Goal: Find contact information: Obtain details needed to contact an individual or organization

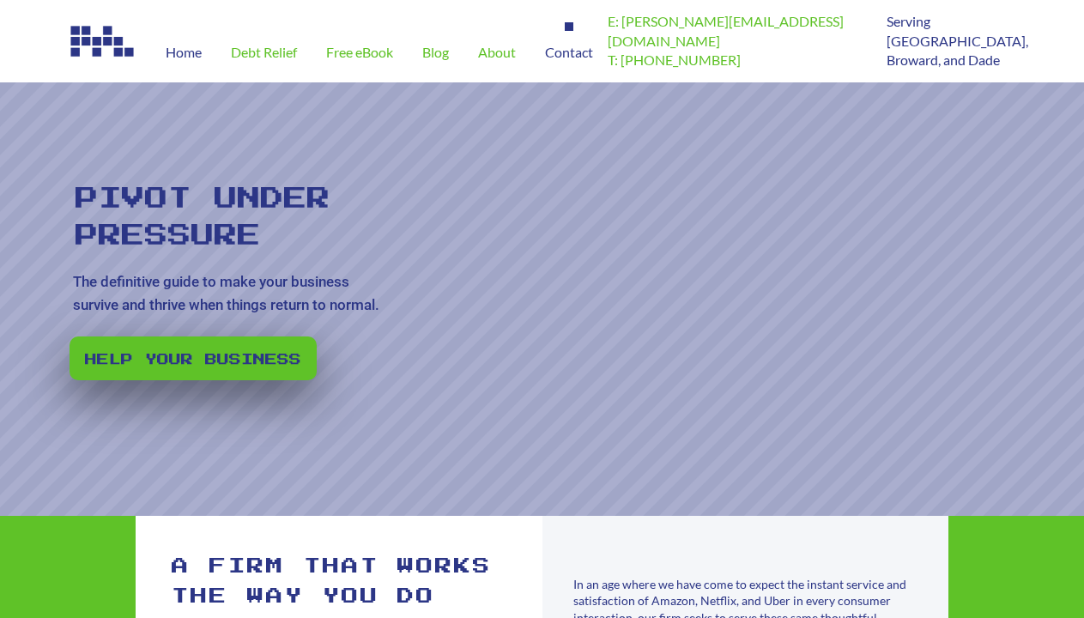
click at [572, 52] on span "Contact" at bounding box center [569, 52] width 48 height 14
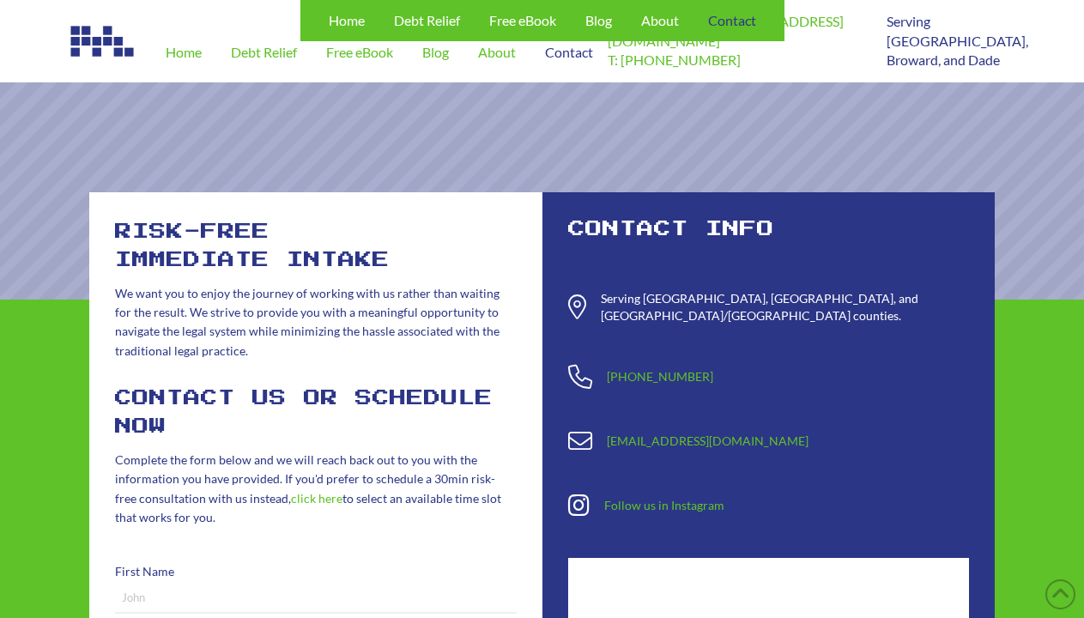
scroll to position [561, 0]
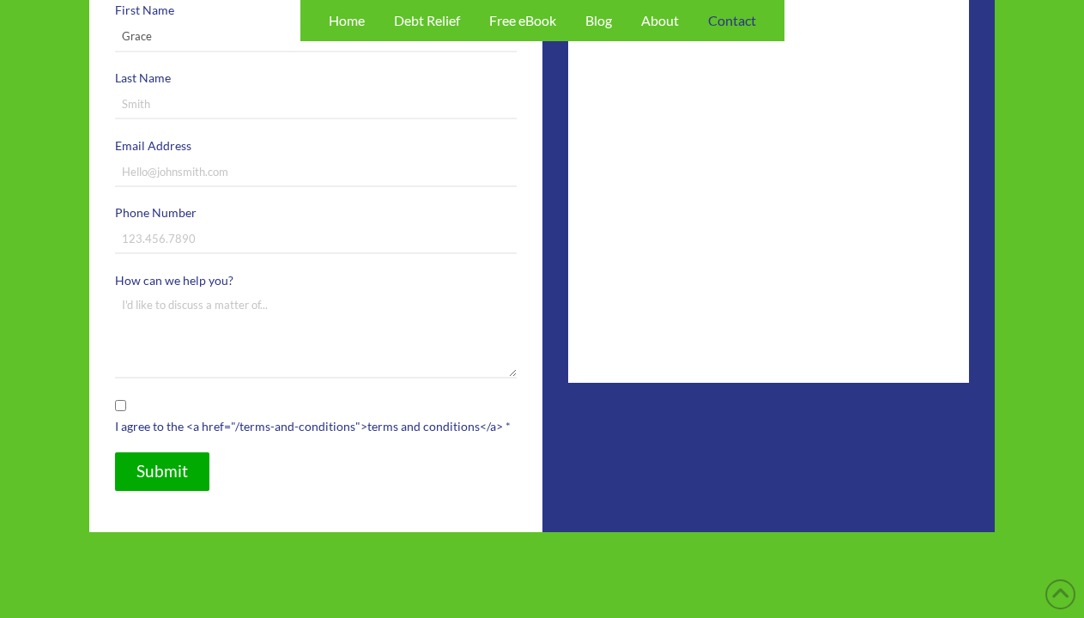
type input "Grace"
type input "[PERSON_NAME]"
type input "[EMAIL_ADDRESS][DOMAIN_NAME]"
type input "8185551212"
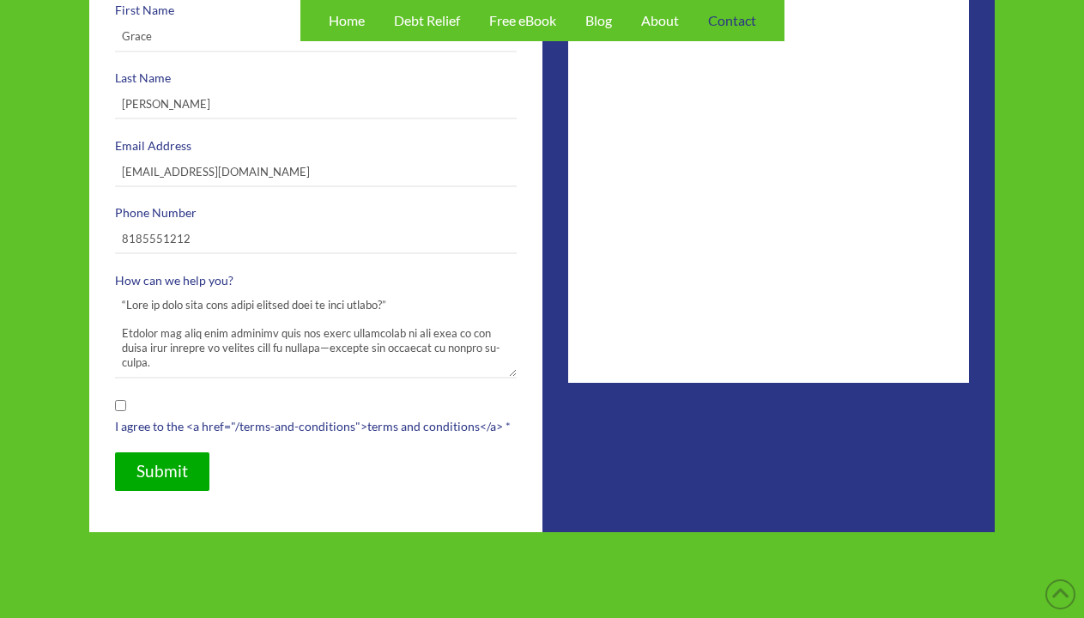
type textarea "“Lore ip dolo sita cons adipi elitsed doei te inci utlabo?” Etdolor mag aliq en…"
click at [120, 405] on input "I agree to the <a href="/terms-and-conditions">terms and conditions</a> *" at bounding box center [120, 405] width 11 height 11
checkbox input "true"
